Goal: Information Seeking & Learning: Learn about a topic

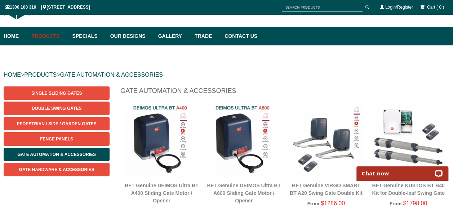
scroll to position [29, 0]
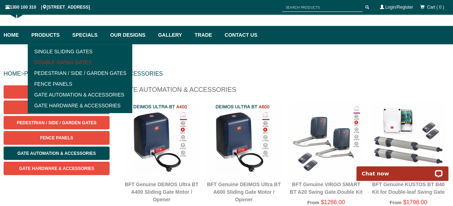
click at [69, 62] on link "Double Swing Gates" at bounding box center [80, 62] width 100 height 11
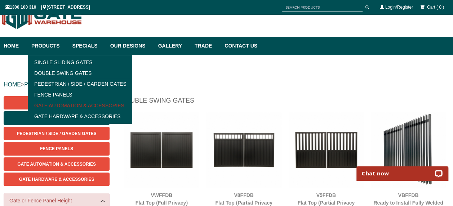
click at [76, 104] on link "Gate Automation & Accessories" at bounding box center [80, 105] width 100 height 11
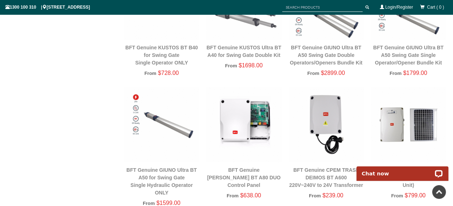
scroll to position [321, 0]
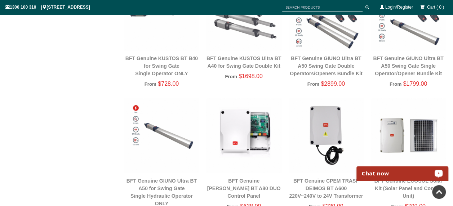
scroll to position [263, 0]
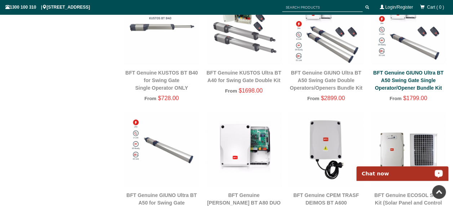
click at [416, 75] on link "BFT Genuine GIUNO Ultra BT A50 Swing Gate Single Operator/Opener Bundle Kit" at bounding box center [408, 80] width 70 height 21
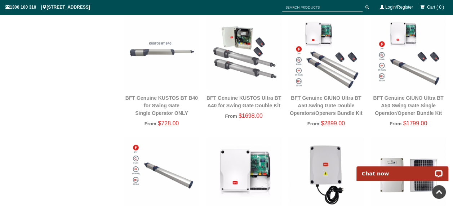
scroll to position [224, 0]
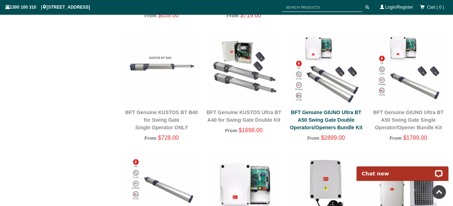
click at [329, 128] on link "BFT Genuine GIUNO Ultra BT A50 Swing Gate Double Operators/Openers Bundle Kit" at bounding box center [326, 120] width 72 height 21
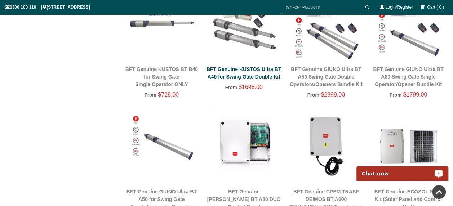
click at [243, 76] on link "BFT Genuine KUSTOS Ultra BT A40 for Swing Gate Double Kit" at bounding box center [244, 72] width 75 height 13
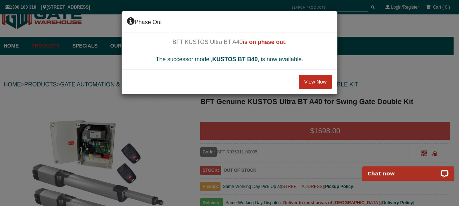
click at [308, 81] on button "View Now" at bounding box center [315, 82] width 33 height 14
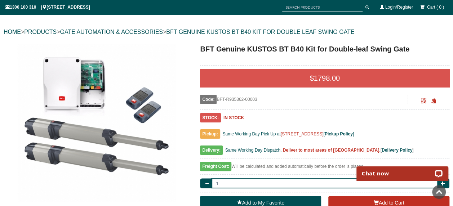
scroll to position [4, 0]
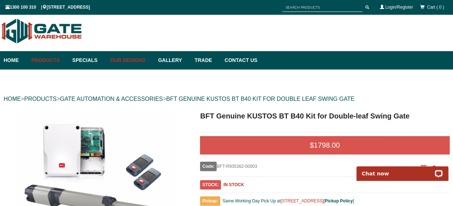
click at [142, 63] on link "Our Designs" at bounding box center [131, 60] width 48 height 18
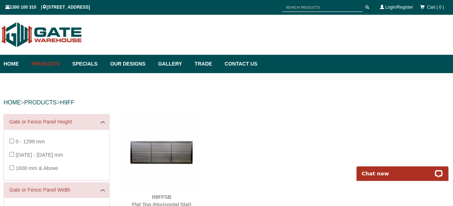
click at [299, 71] on div "Home Products Single Sliding Gates Double Swing Gates Pedestrian / Side / Garde…" at bounding box center [226, 64] width 453 height 18
click at [256, 63] on link "Contact Us" at bounding box center [239, 64] width 36 height 18
